Goal: Task Accomplishment & Management: Complete application form

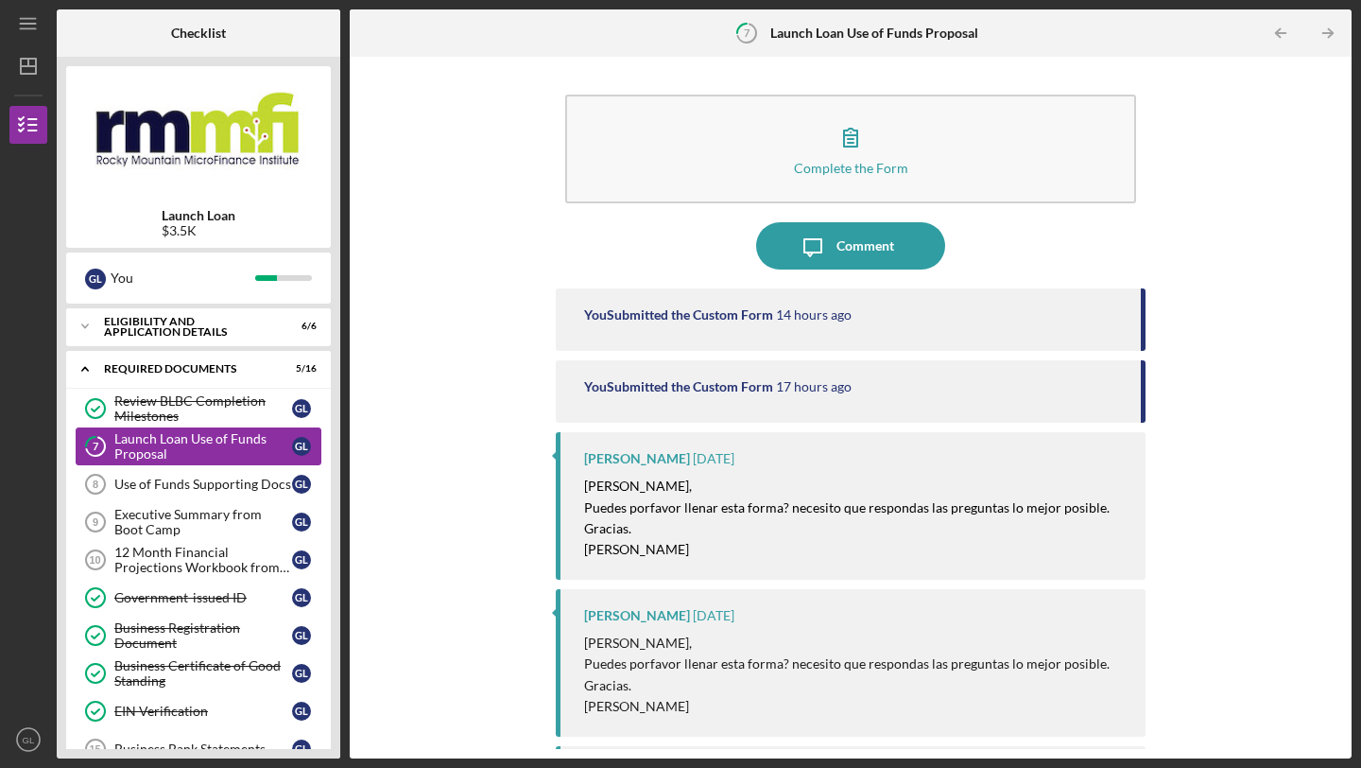
click at [156, 441] on div "Launch Loan Use of Funds Proposal" at bounding box center [203, 446] width 178 height 30
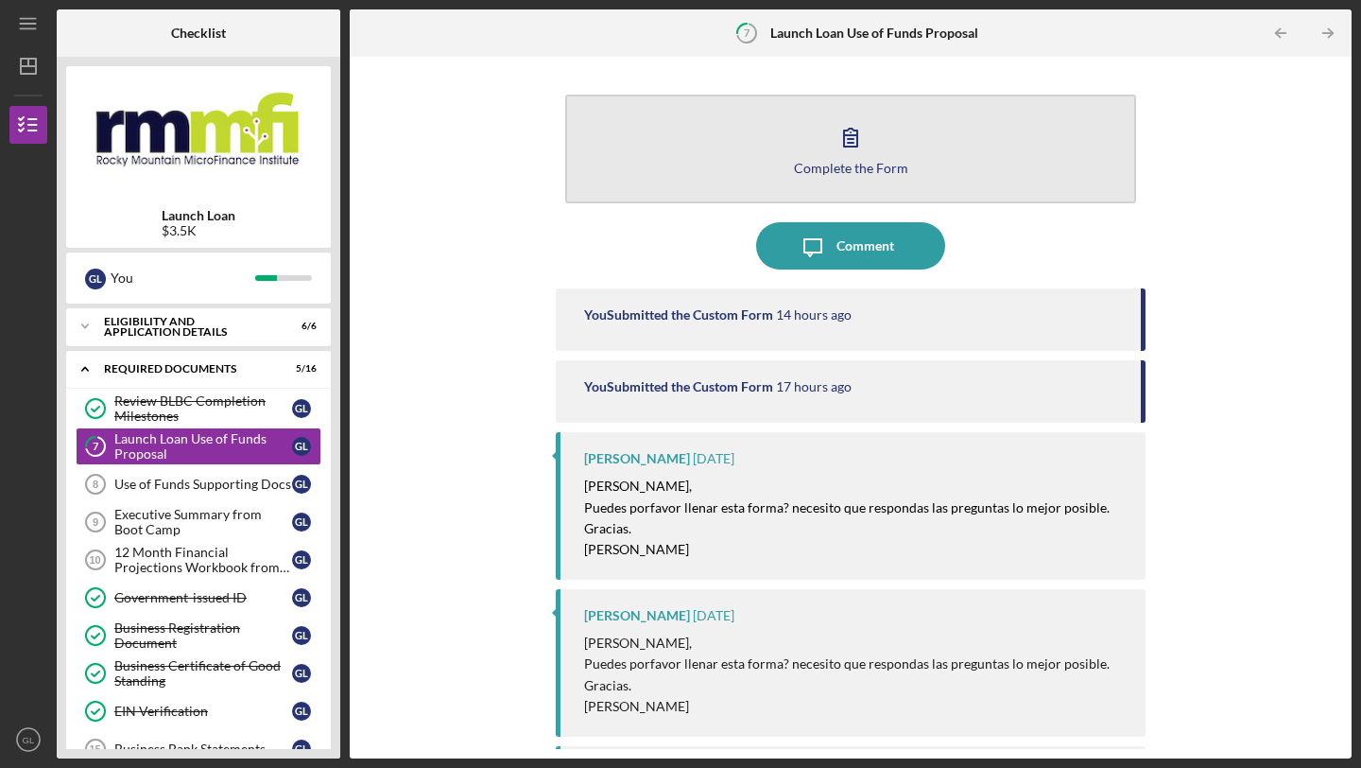
click at [875, 129] on button "Complete the Form Form" at bounding box center [850, 149] width 571 height 109
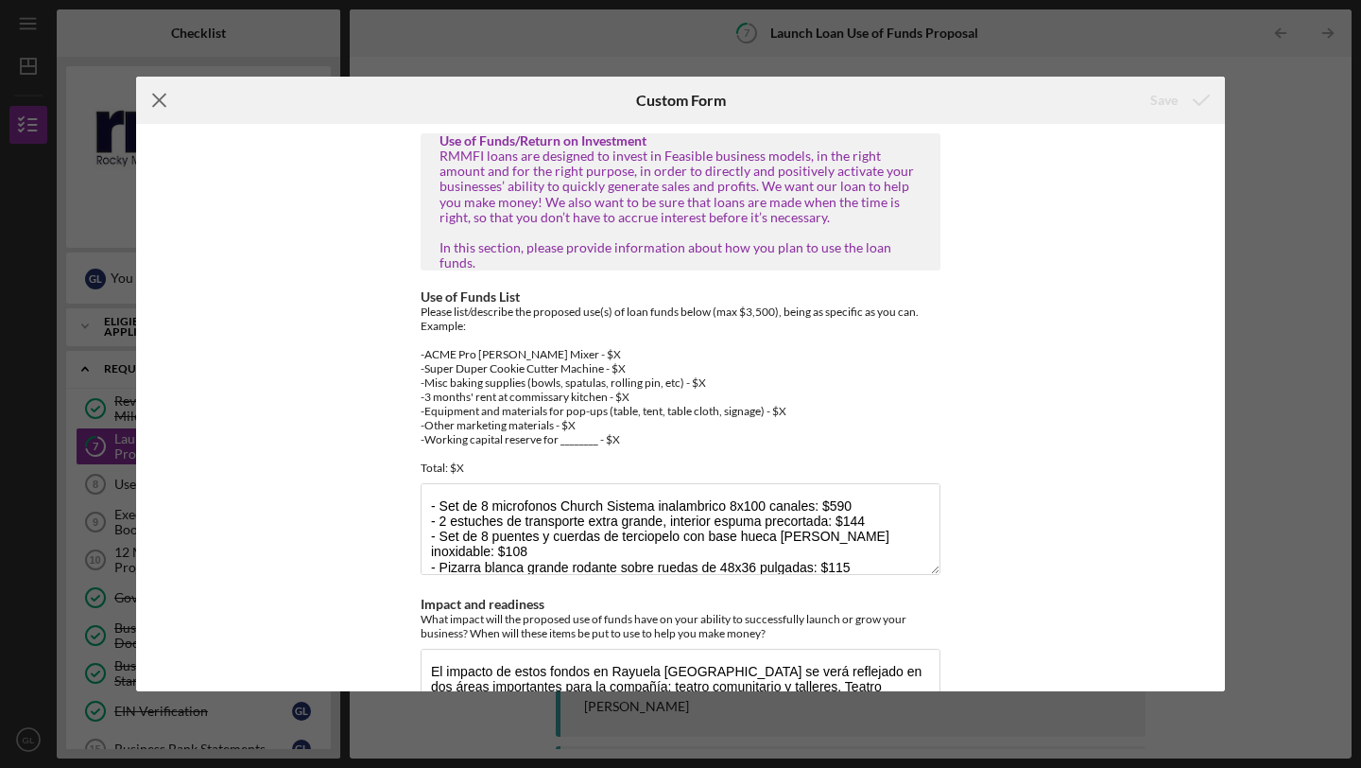
click at [153, 99] on icon "Icon/Menu Close" at bounding box center [159, 100] width 47 height 47
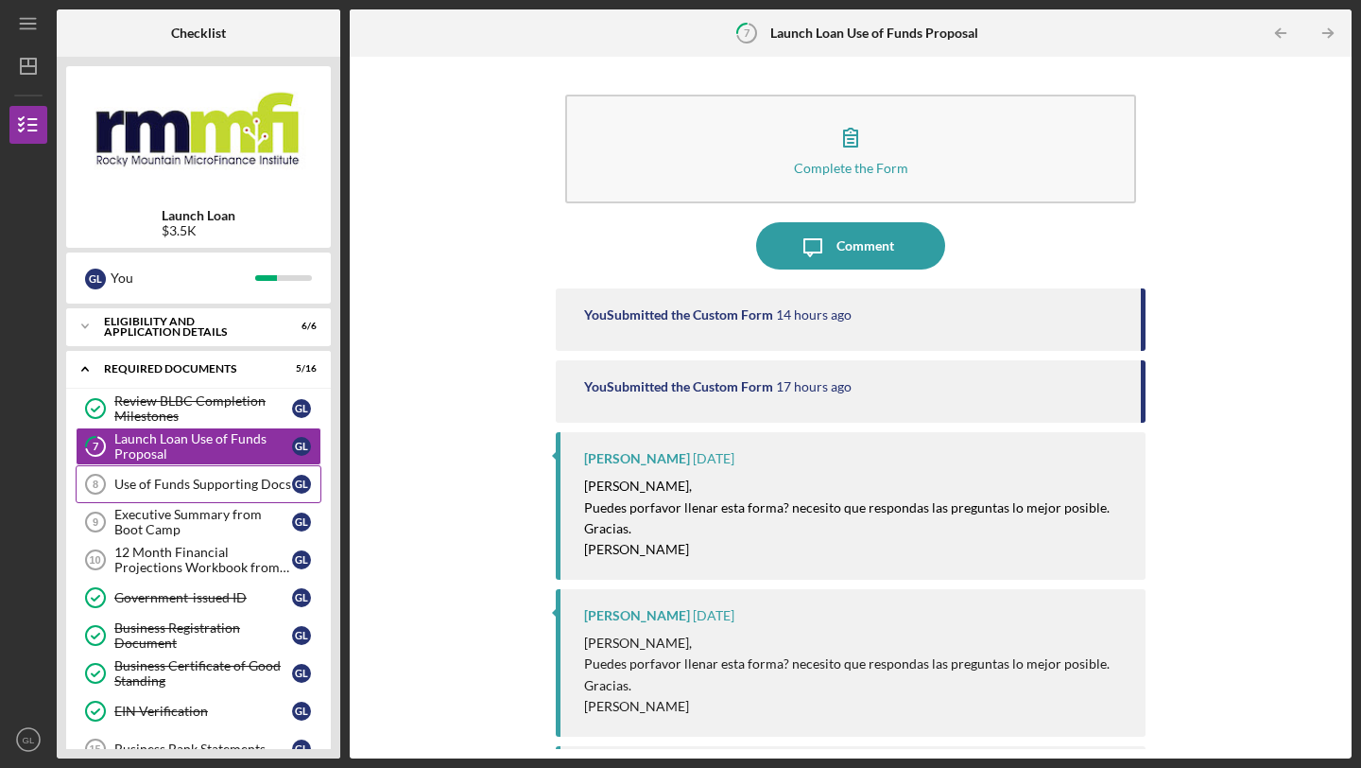
click at [167, 477] on div "Use of Funds Supporting Docs" at bounding box center [203, 483] width 178 height 15
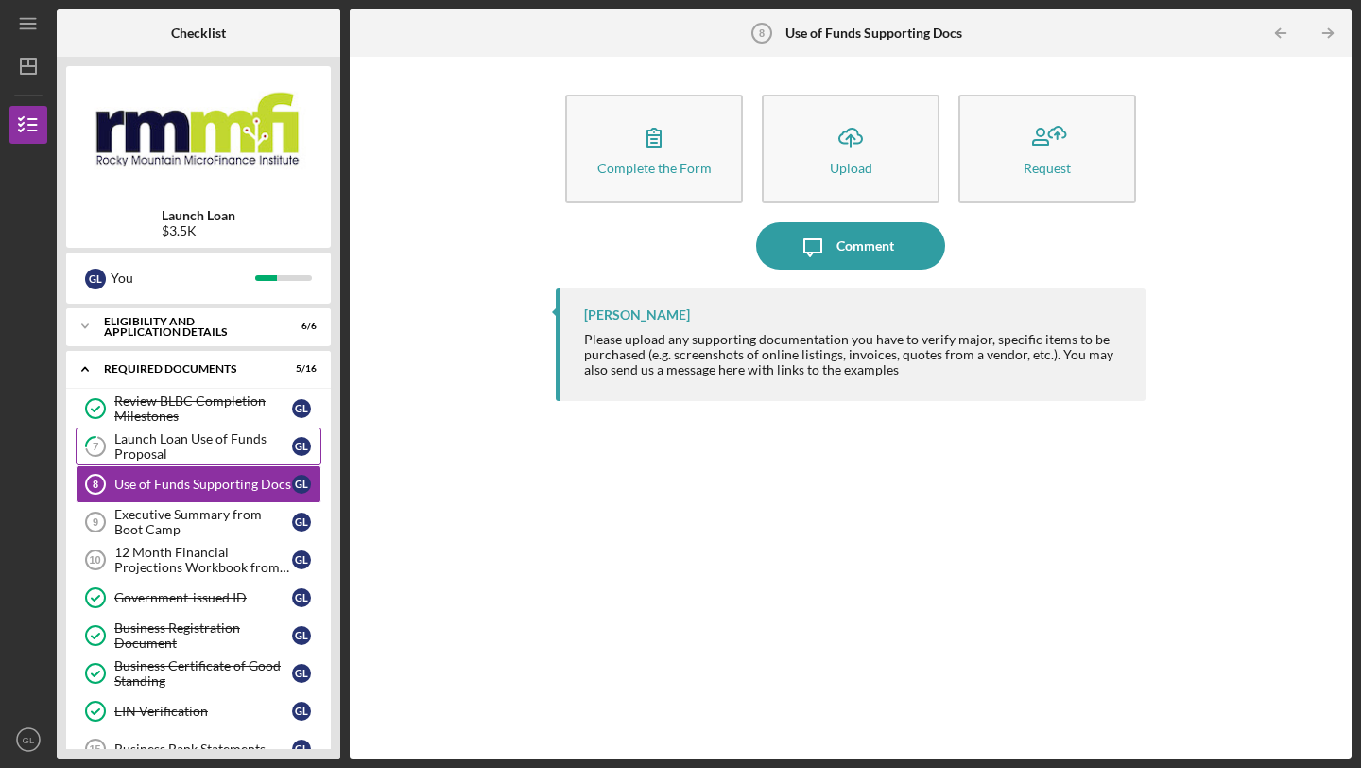
click at [203, 449] on div "Launch Loan Use of Funds Proposal" at bounding box center [203, 446] width 178 height 30
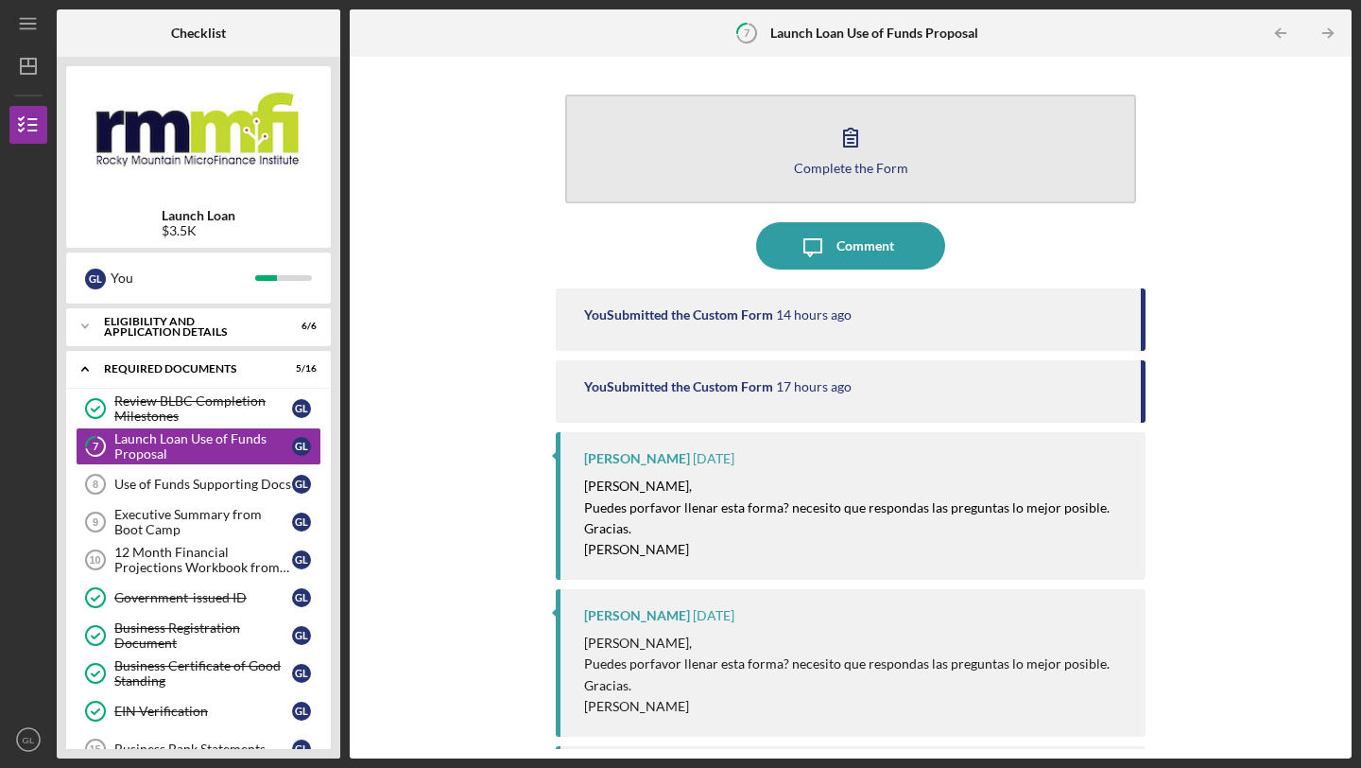
click at [857, 164] on div "Complete the Form" at bounding box center [851, 168] width 114 height 14
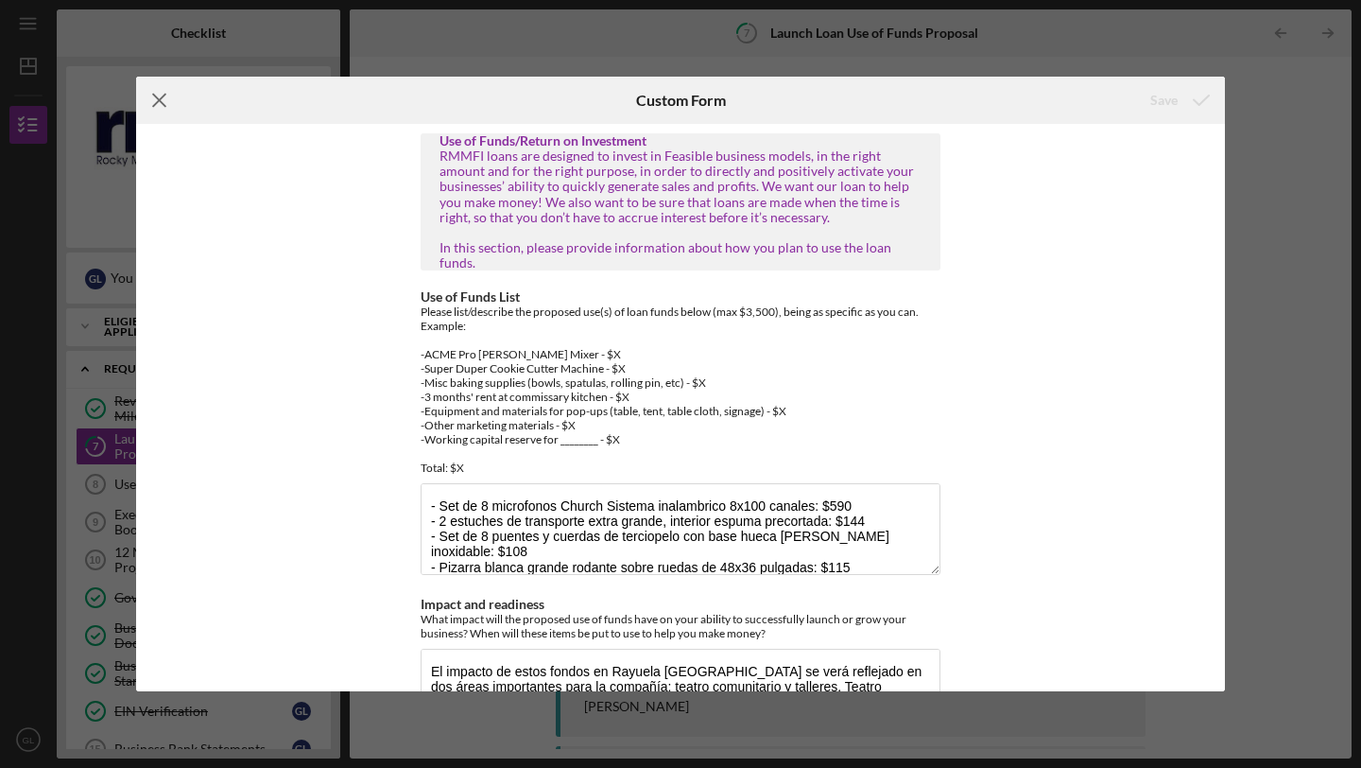
click at [154, 106] on line at bounding box center [159, 101] width 12 height 12
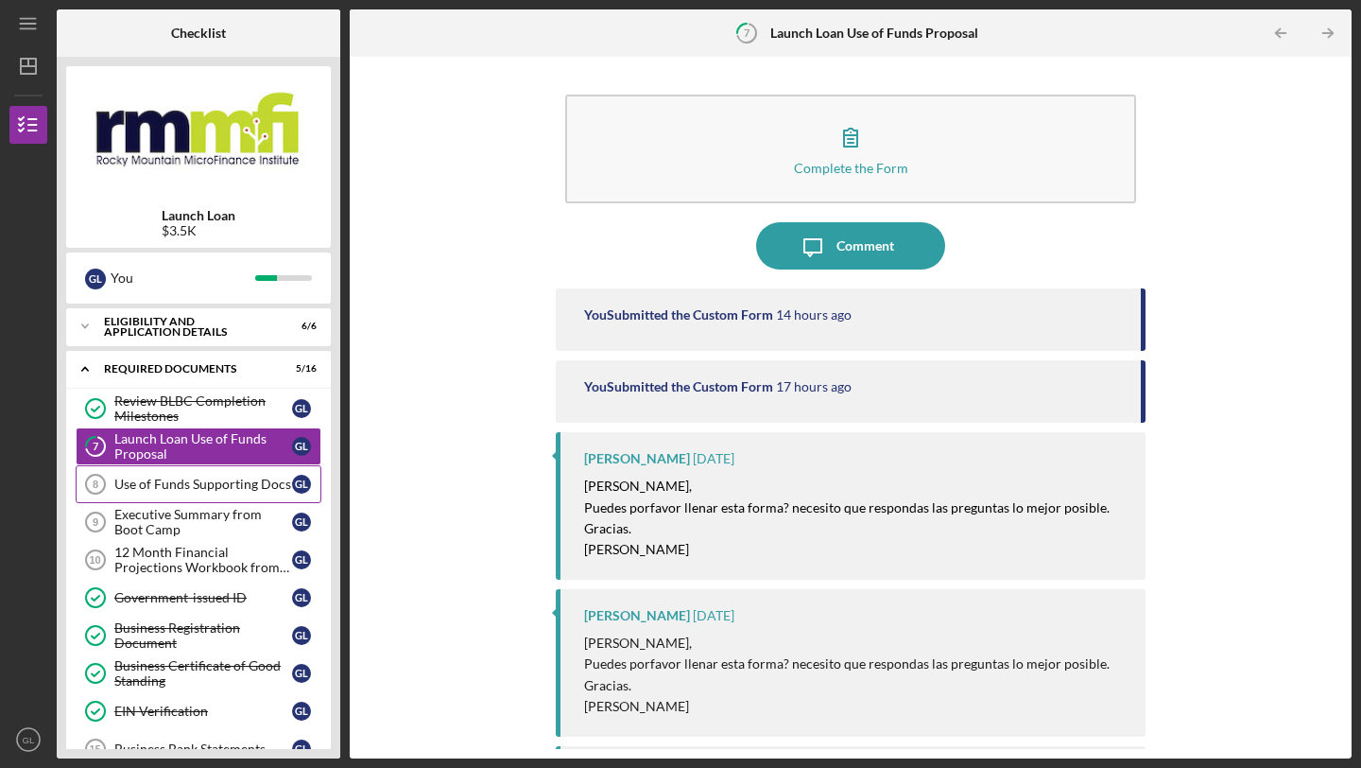
click at [205, 472] on link "Use of Funds Supporting Docs 8 Use of Funds Supporting Docs G L" at bounding box center [199, 484] width 246 height 38
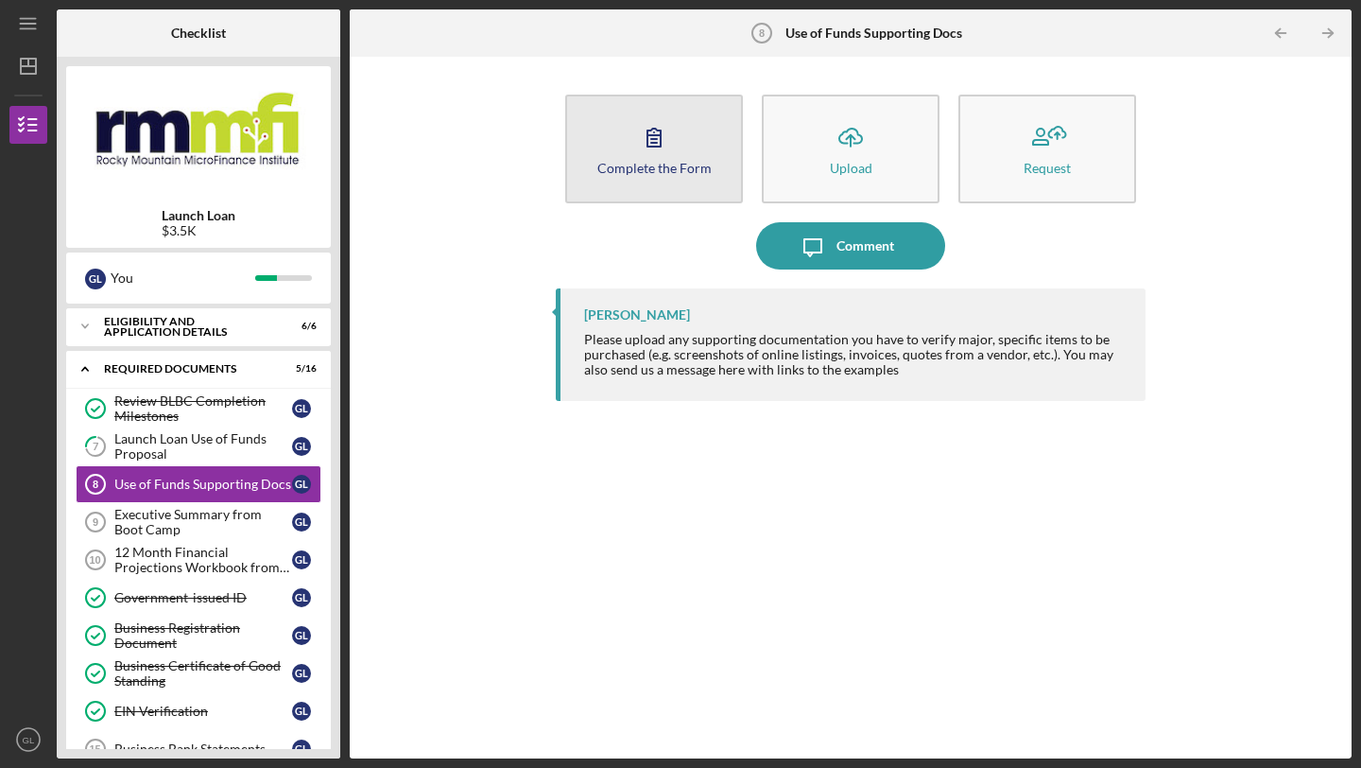
click at [654, 146] on icon "button" at bounding box center [654, 138] width 13 height 18
click at [632, 164] on div "Complete the Form" at bounding box center [654, 168] width 114 height 14
click at [692, 164] on div "Complete the Form" at bounding box center [654, 168] width 114 height 14
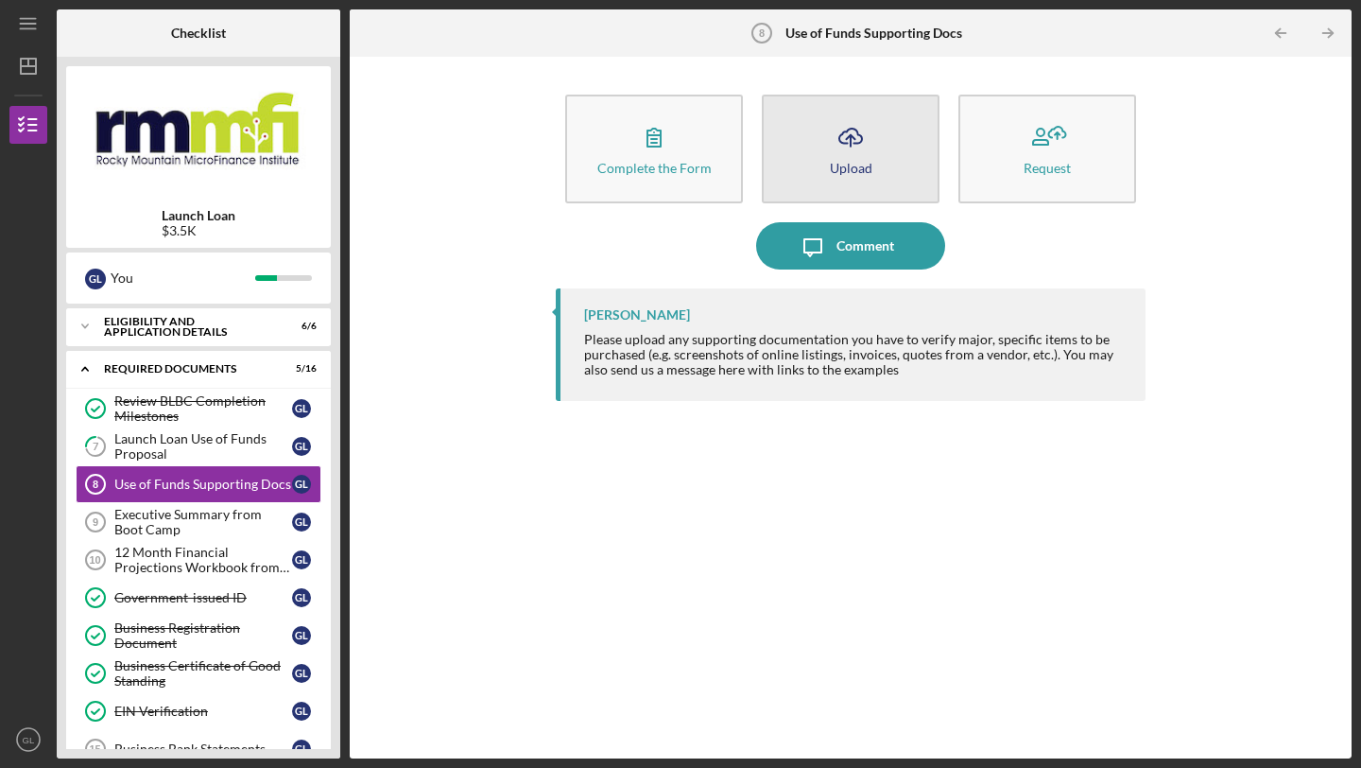
click at [860, 146] on icon "Icon/Upload" at bounding box center [850, 136] width 47 height 47
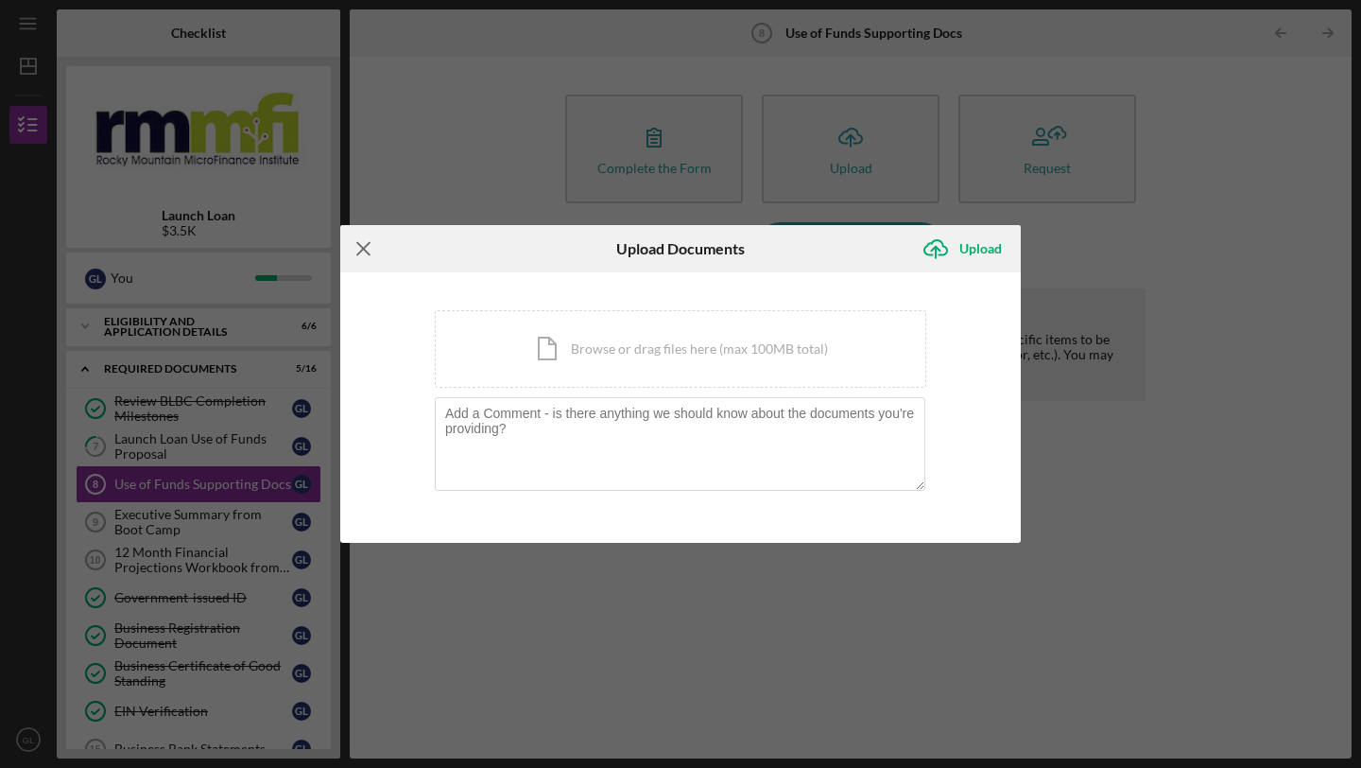
click at [368, 250] on icon "Icon/Menu Close" at bounding box center [363, 248] width 47 height 47
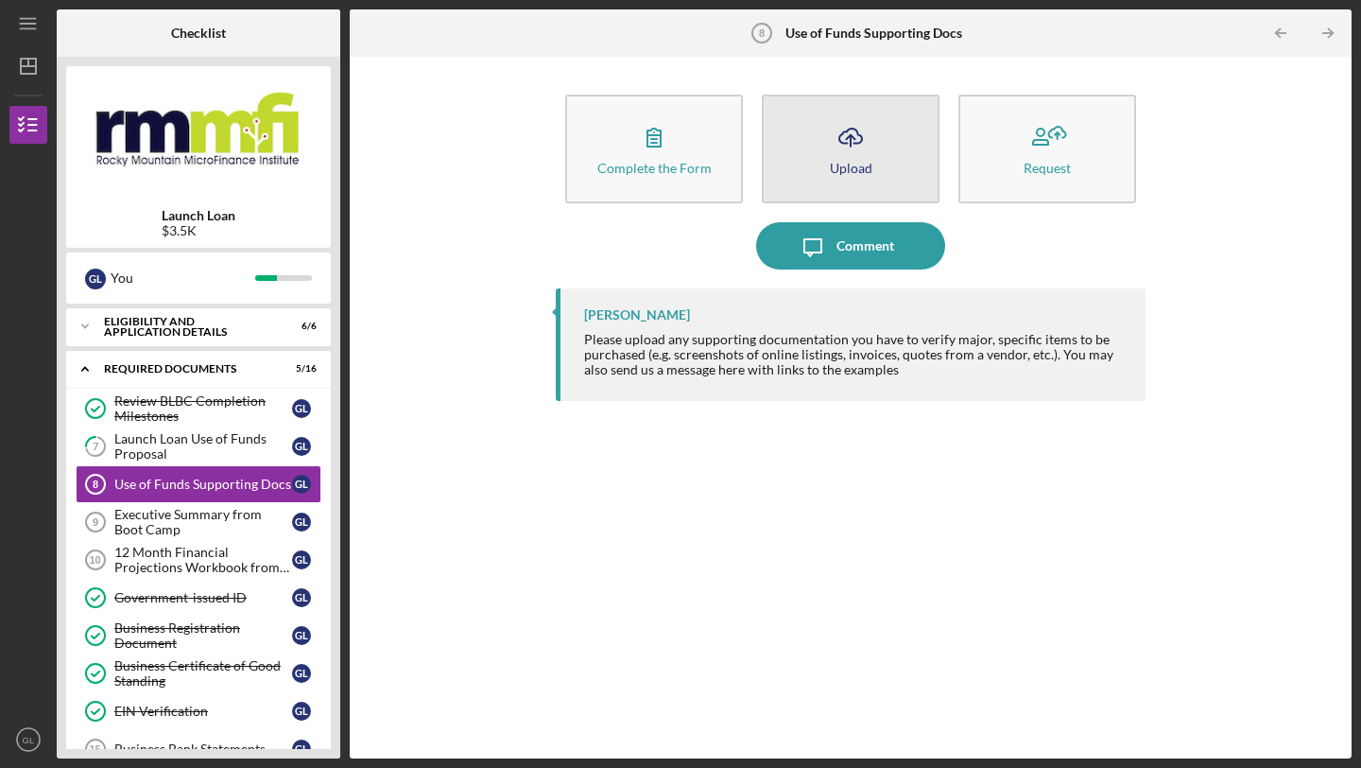
click at [845, 169] on div "Upload" at bounding box center [851, 168] width 43 height 14
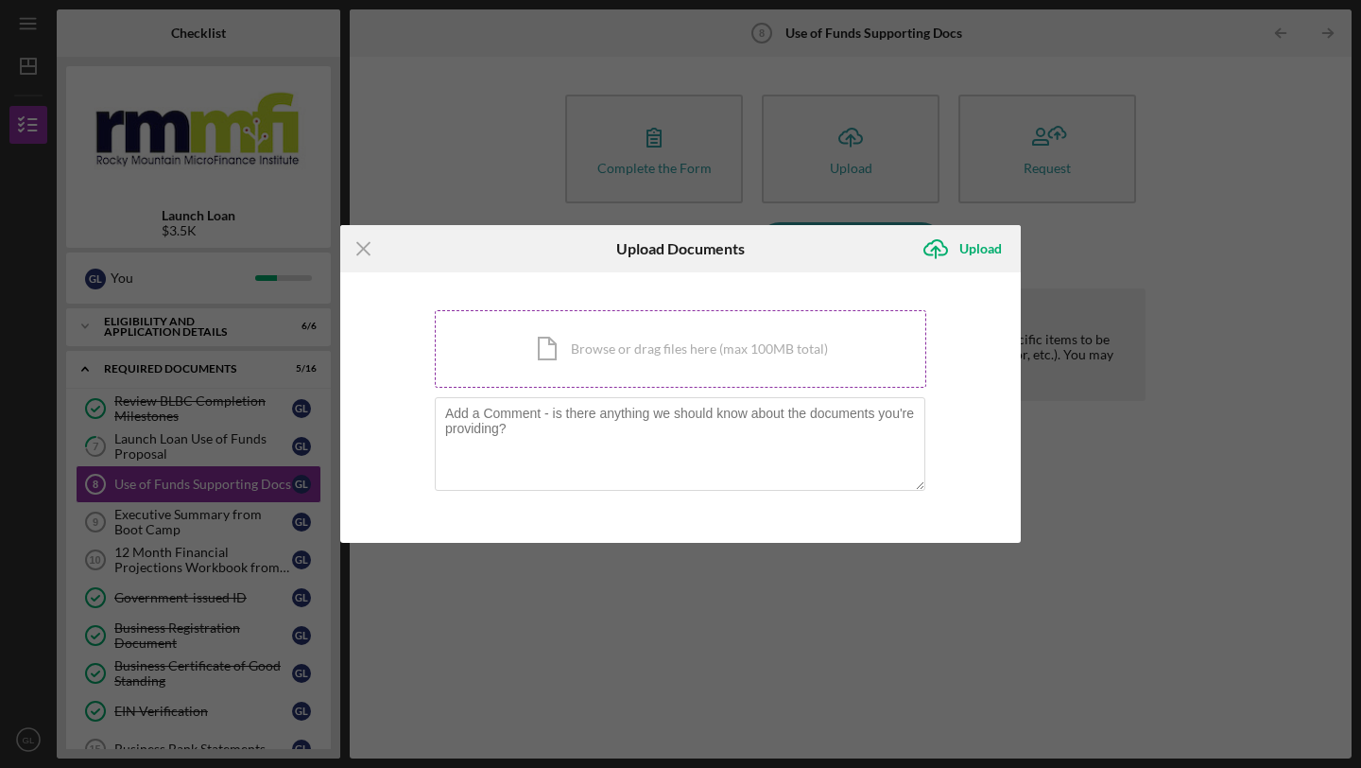
click at [684, 347] on div "Icon/Document Browse or drag files here (max 100MB total) Tap to choose files o…" at bounding box center [681, 349] width 492 height 78
click at [368, 244] on line at bounding box center [363, 249] width 12 height 12
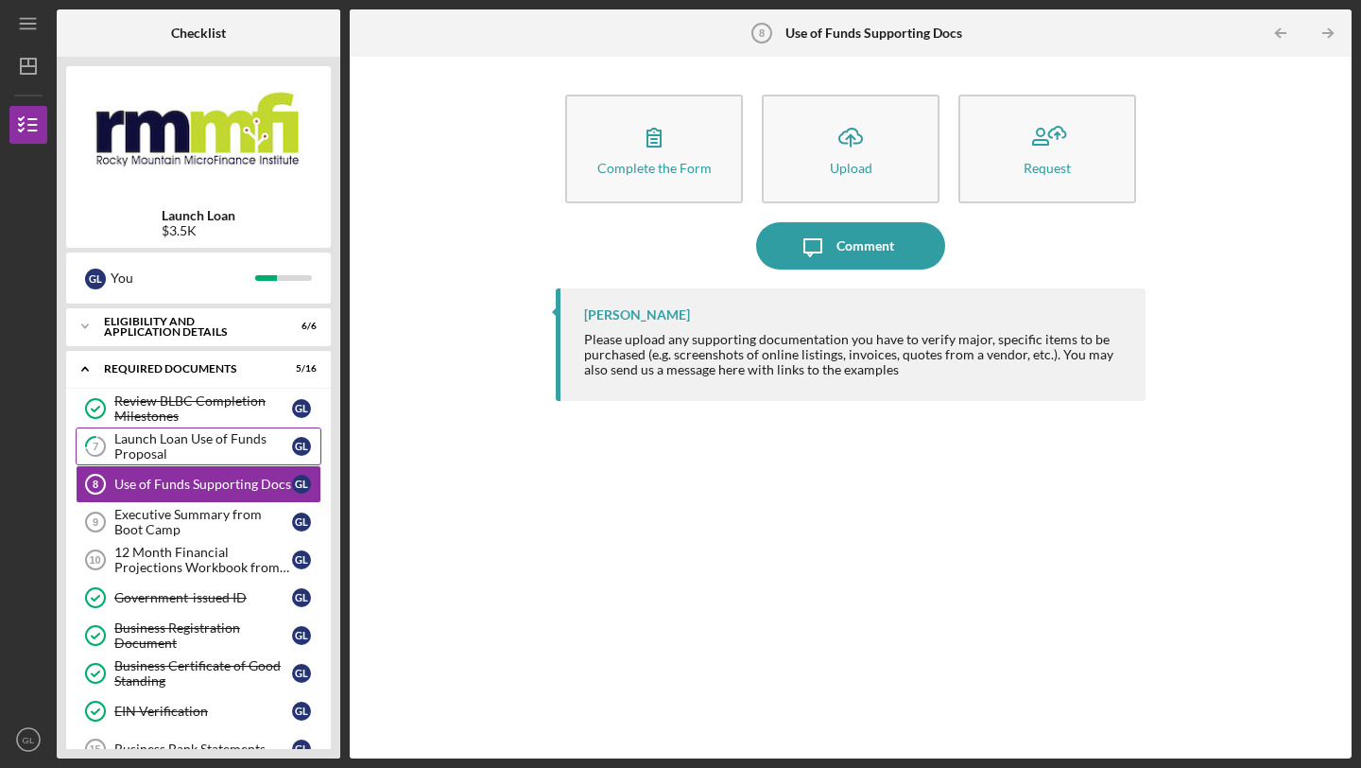
click at [196, 444] on div "Launch Loan Use of Funds Proposal" at bounding box center [203, 446] width 178 height 30
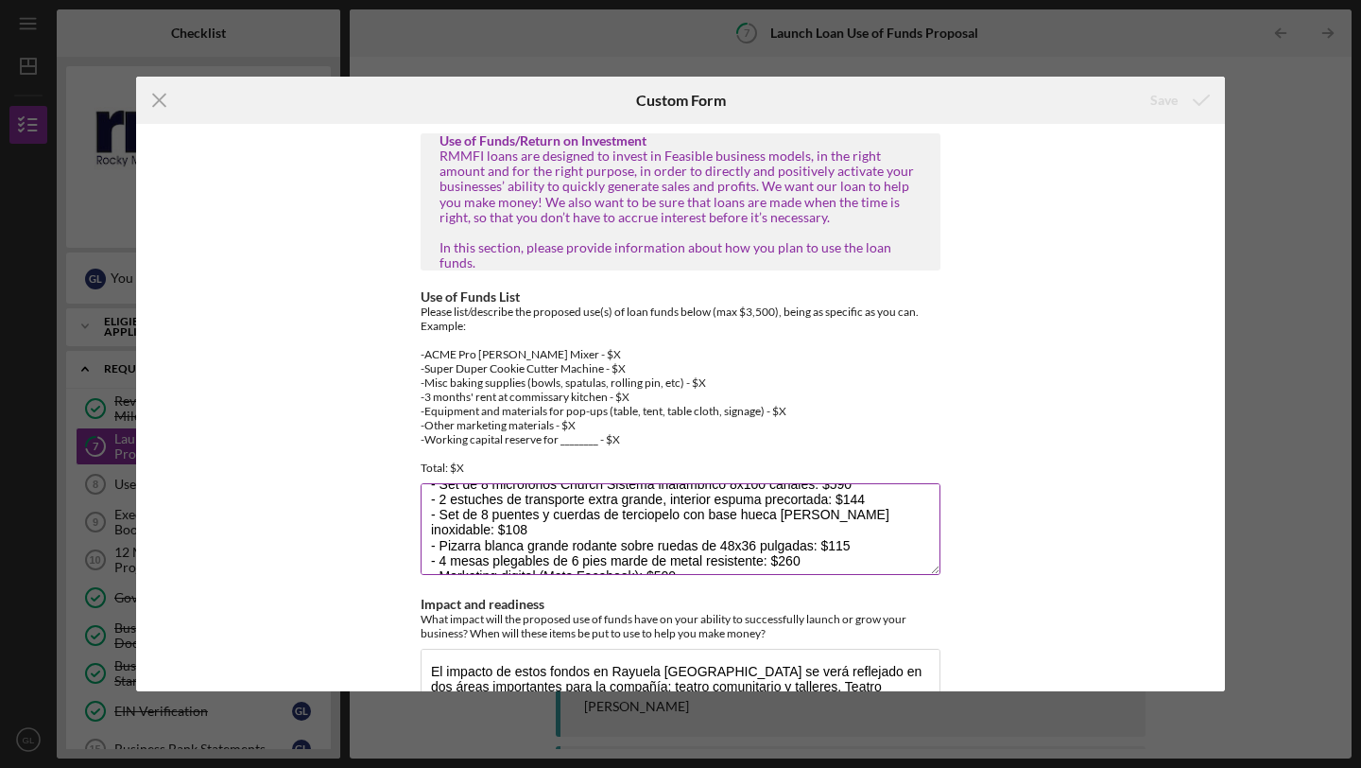
scroll to position [7, 0]
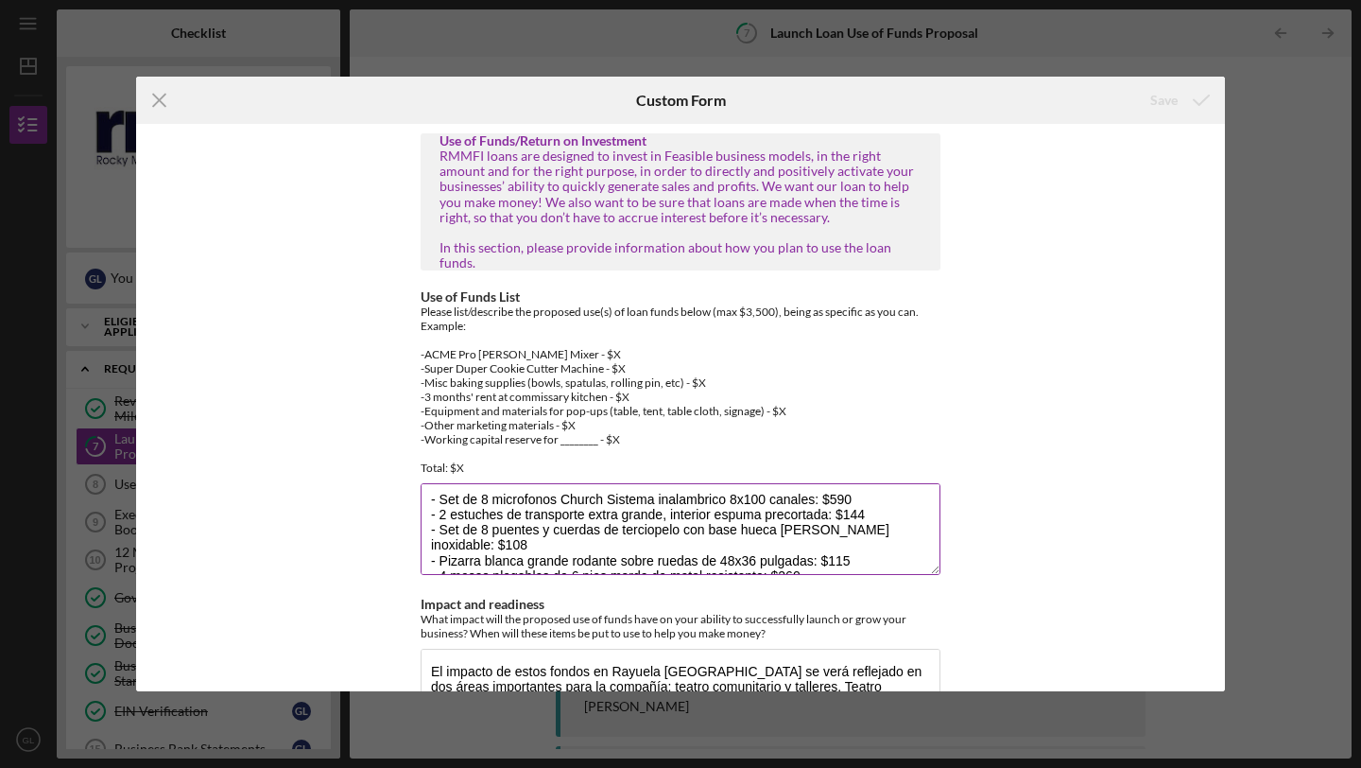
click at [660, 483] on textarea "- Set de 8 microfonos Church Sistema inalambrico 8x100 canales: $590 - 2 estuch…" at bounding box center [681, 528] width 520 height 91
click at [453, 503] on textarea "- Set de 8 microfonos Church Sistema inalambrico 8x100 canales: $590 - 2 estuch…" at bounding box center [681, 528] width 520 height 91
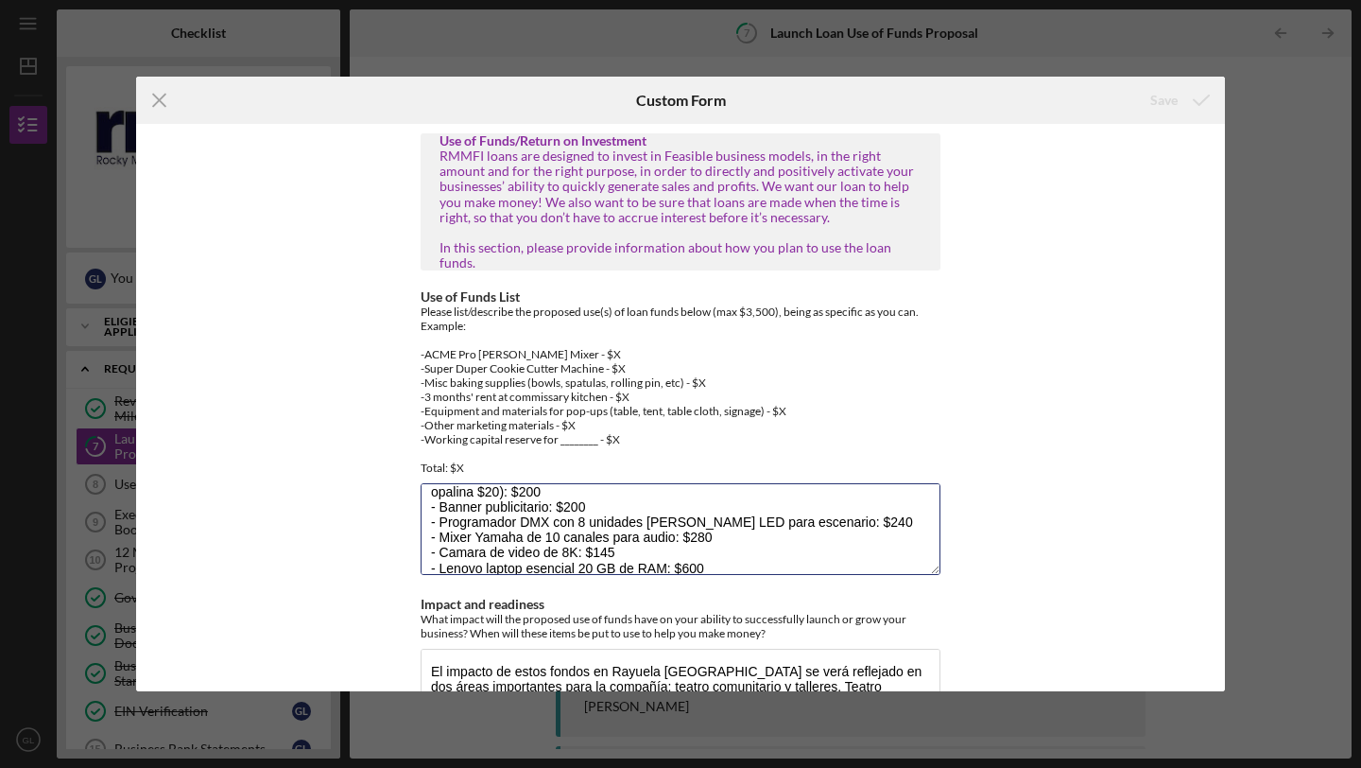
scroll to position [167, 0]
drag, startPoint x: 438, startPoint y: 480, endPoint x: 773, endPoint y: 562, distance: 345.3
click at [1092, 487] on div "Use of Funds/Return on Investment RMMFI loans are designed to invest in Feasibl…" at bounding box center [680, 407] width 1089 height 567
click at [151, 95] on icon "Icon/Menu Close" at bounding box center [159, 100] width 47 height 47
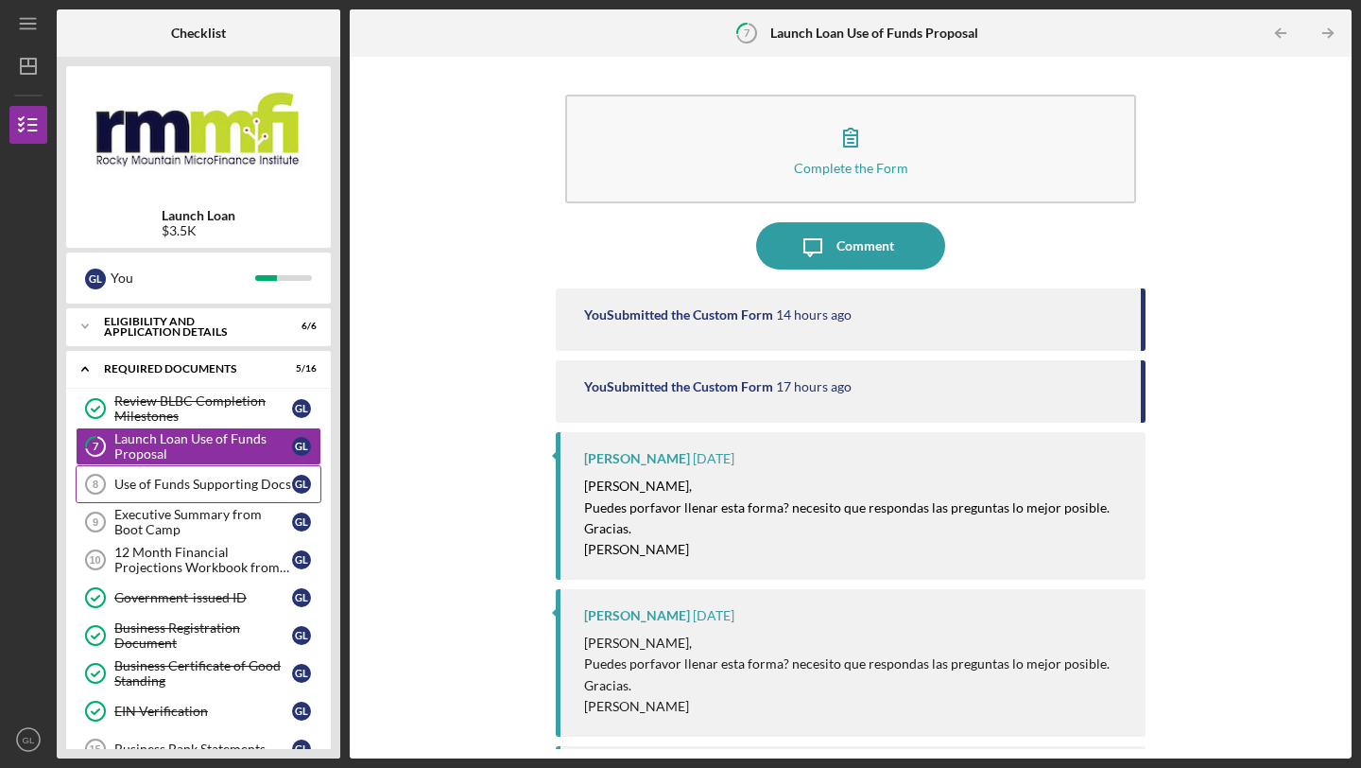
click at [171, 490] on div "Use of Funds Supporting Docs" at bounding box center [203, 483] width 178 height 15
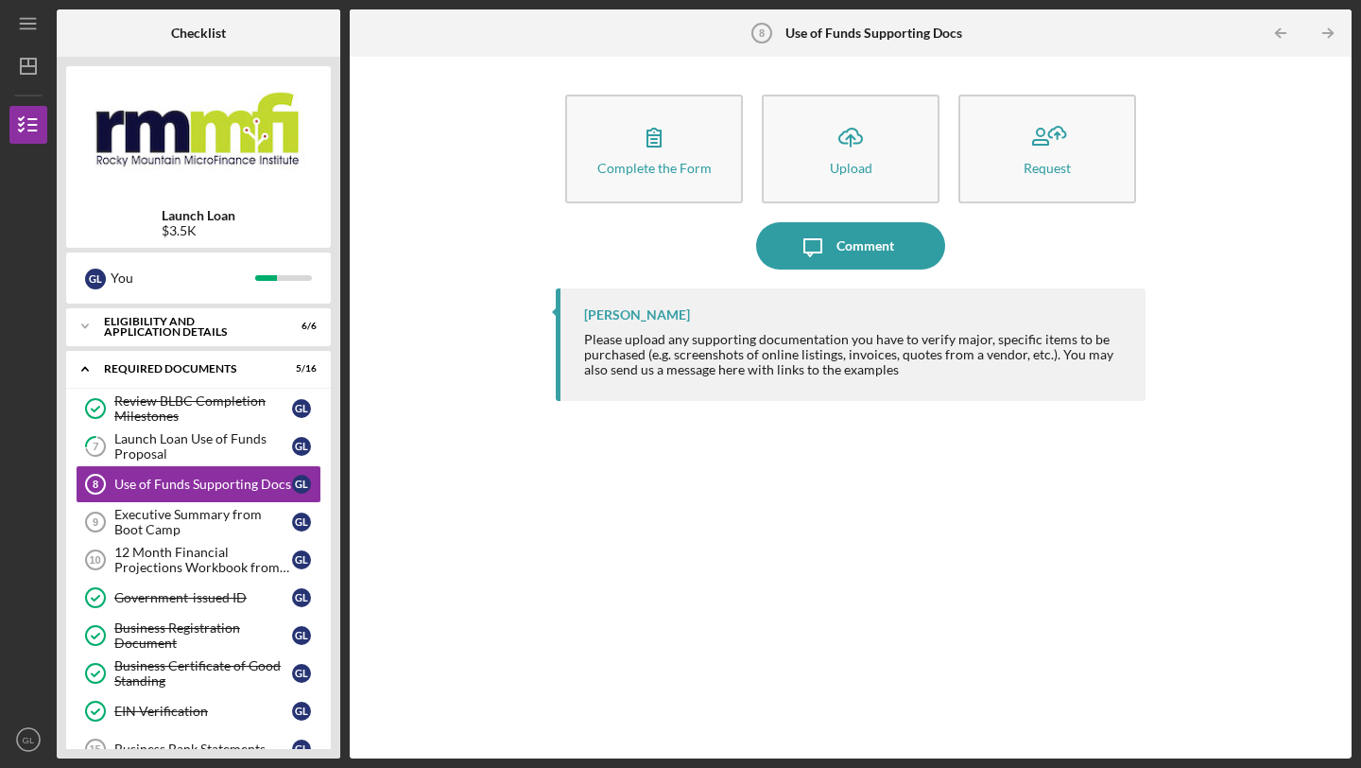
click at [783, 376] on div "Please upload any supporting documentation you have to verify major, specific i…" at bounding box center [855, 354] width 543 height 45
click at [778, 373] on div "Please upload any supporting documentation you have to verify major, specific i…" at bounding box center [855, 354] width 543 height 45
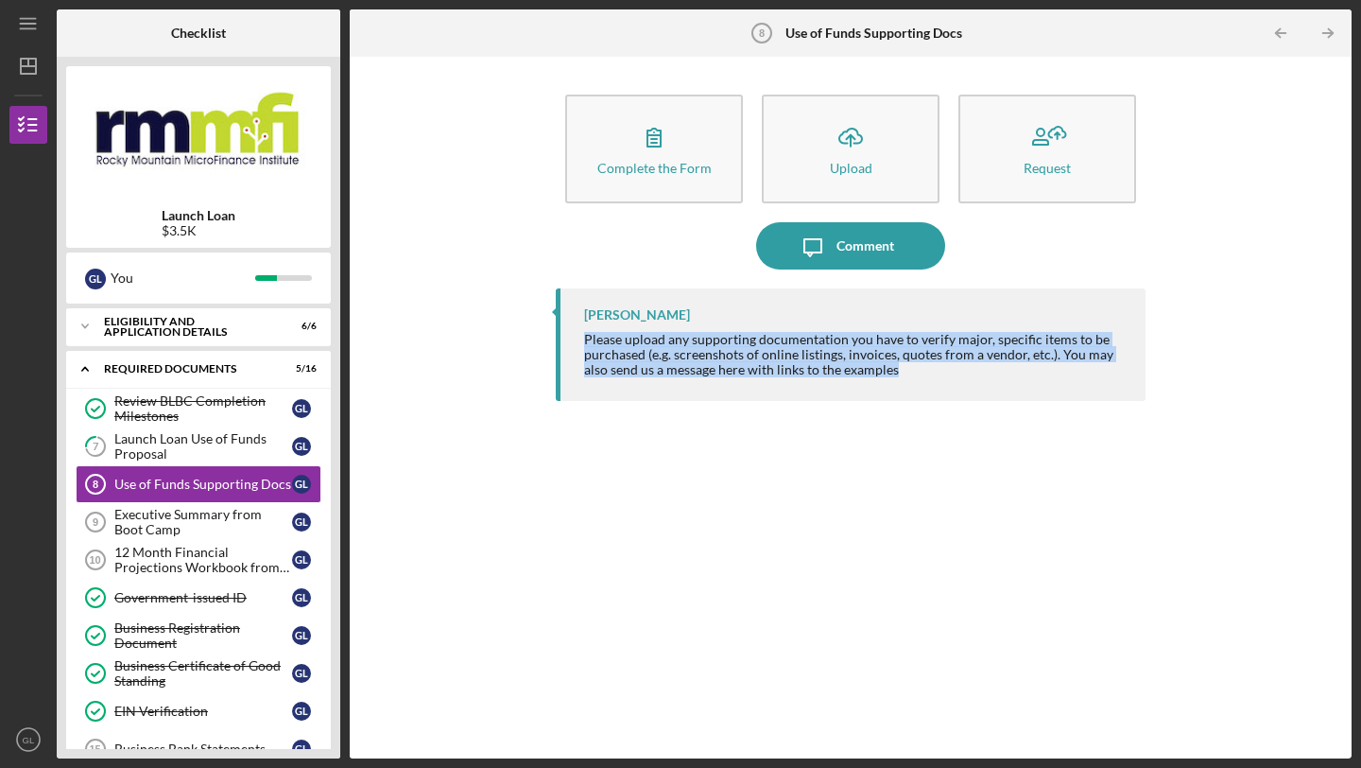
click at [778, 373] on div "Please upload any supporting documentation you have to verify major, specific i…" at bounding box center [855, 354] width 543 height 45
click at [977, 474] on div "[PERSON_NAME] Please upload any supporting documentation you have to verify maj…" at bounding box center [851, 508] width 590 height 441
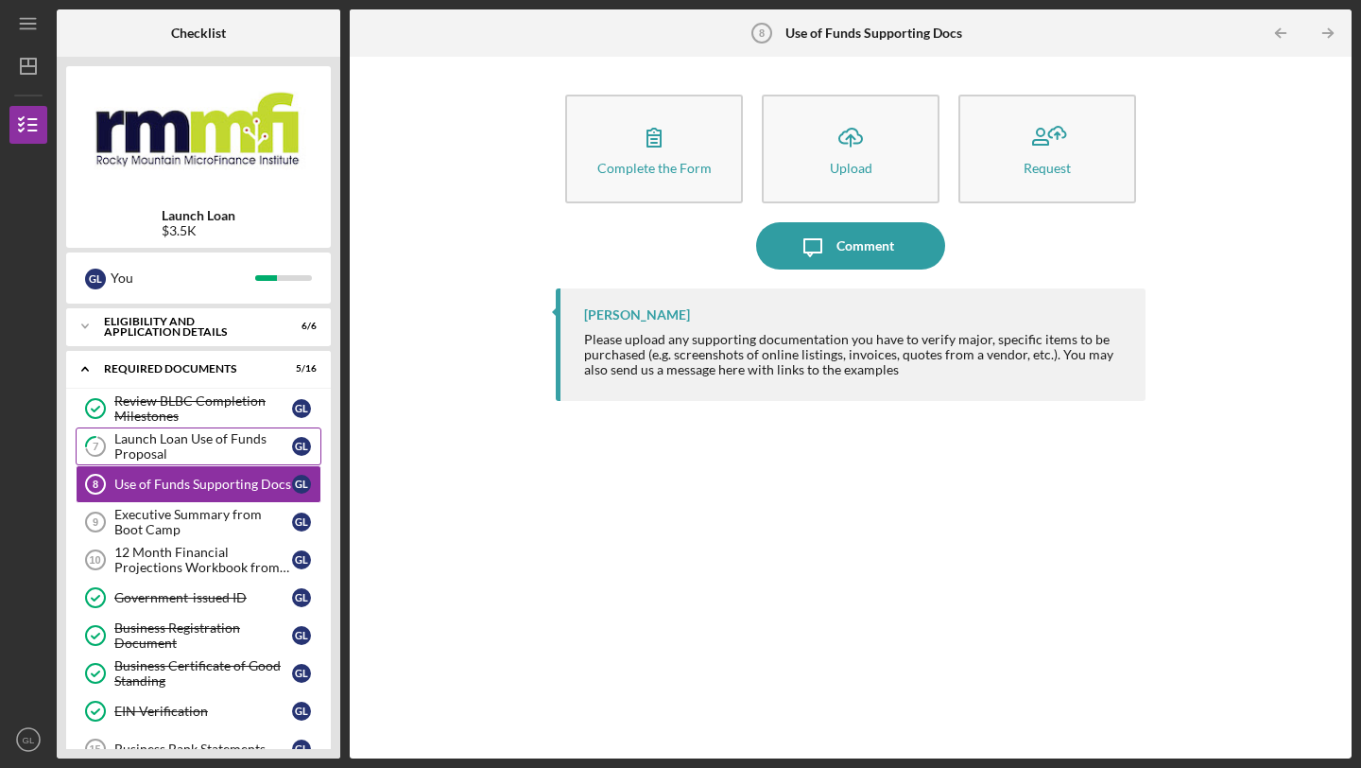
click at [182, 441] on div "Launch Loan Use of Funds Proposal" at bounding box center [203, 446] width 178 height 30
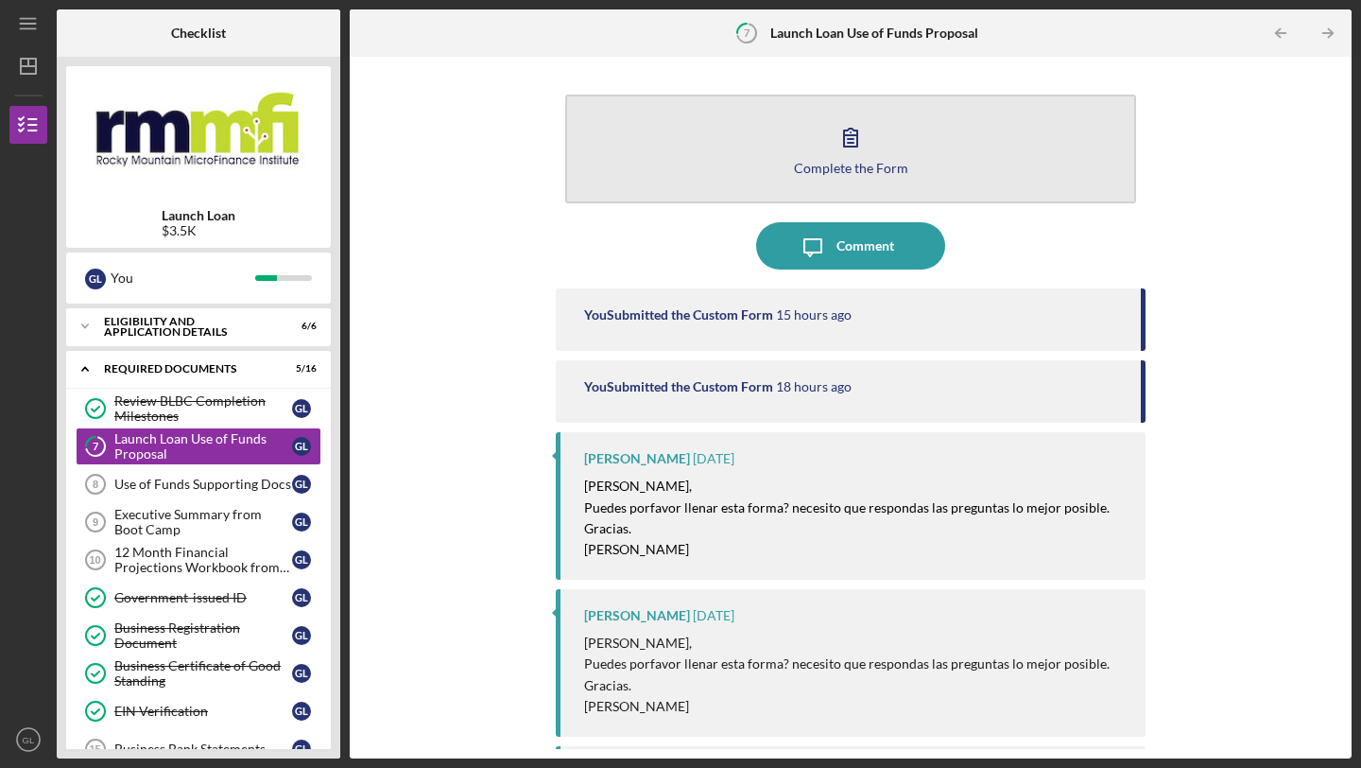
click at [784, 153] on button "Complete the Form Form" at bounding box center [850, 149] width 571 height 109
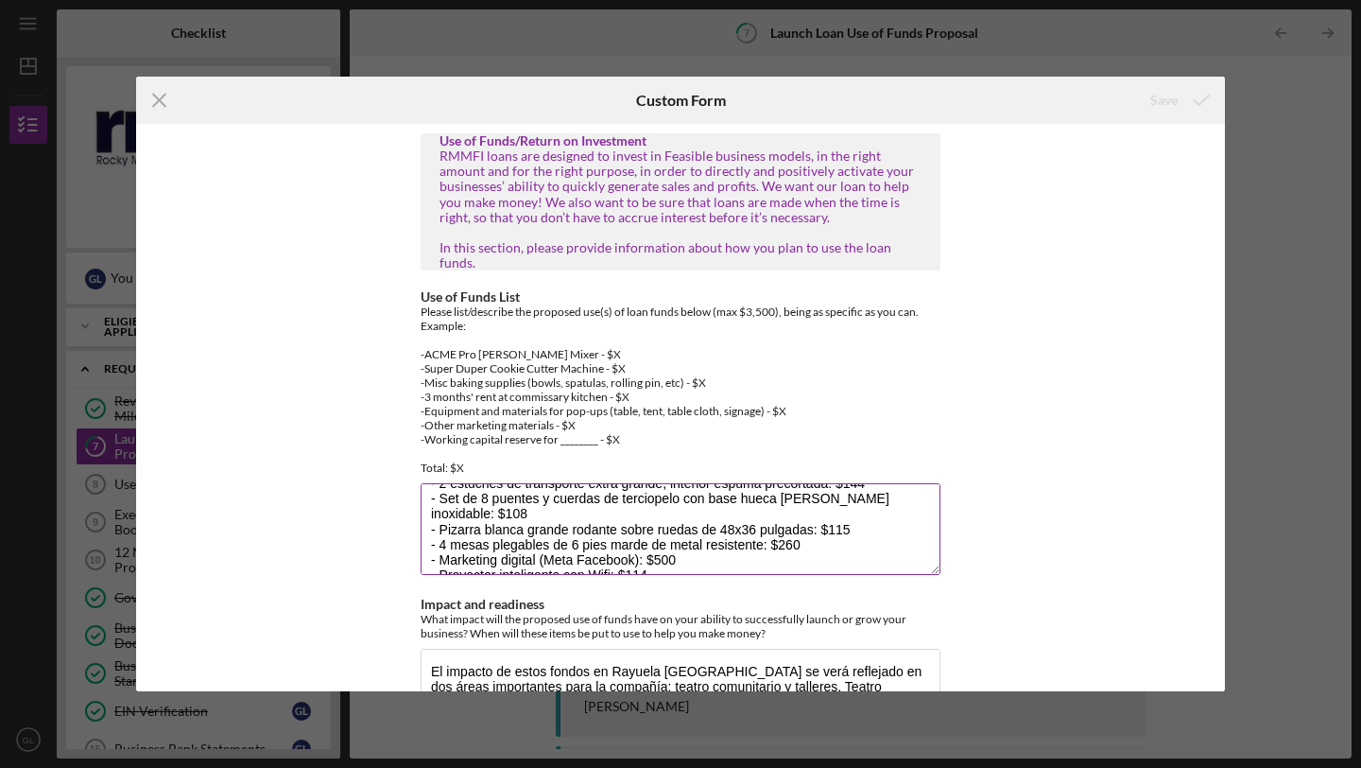
scroll to position [41, 0]
click at [621, 508] on textarea "- Set de 8 microfonos Church Sistema inalambrico 8x100 canales: $590 - 2 estuch…" at bounding box center [681, 528] width 520 height 91
type textarea "- Set de 8 microfonos Church Sistema inalambrico 8x100 canales: $590 - 2 estuch…"
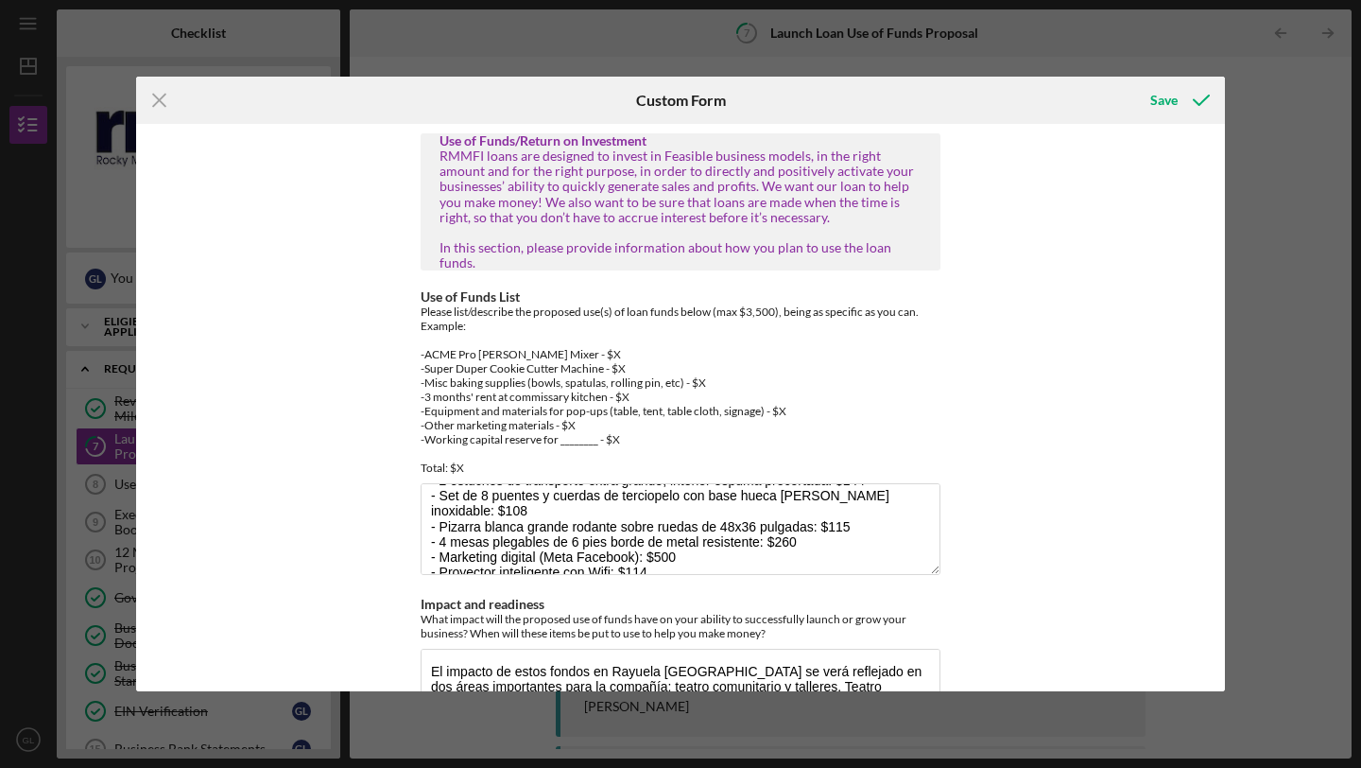
click at [1084, 481] on div "Use of Funds/Return on Investment RMMFI loans are designed to invest in Feasibl…" at bounding box center [680, 407] width 1089 height 567
click at [1163, 100] on div "Save" at bounding box center [1164, 100] width 27 height 38
